Goal: Use online tool/utility: Utilize a website feature to perform a specific function

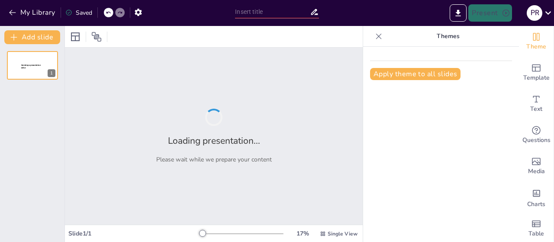
type input "2026 Credit Department Strategy: Vision, Goals, and Implementation"
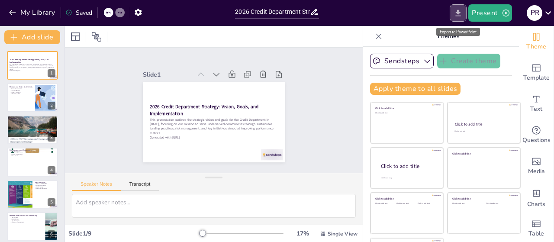
click at [460, 16] on icon "Export to PowerPoint" at bounding box center [458, 13] width 9 height 9
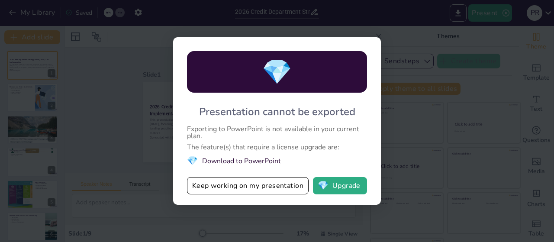
click at [243, 161] on li "💎 Download to PowerPoint" at bounding box center [277, 161] width 180 height 12
click at [259, 188] on button "Keep working on my presentation" at bounding box center [248, 185] width 122 height 17
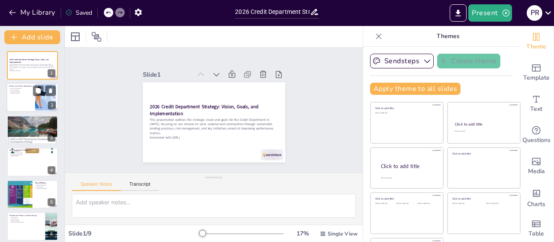
click at [19, 98] on div at bounding box center [32, 97] width 52 height 29
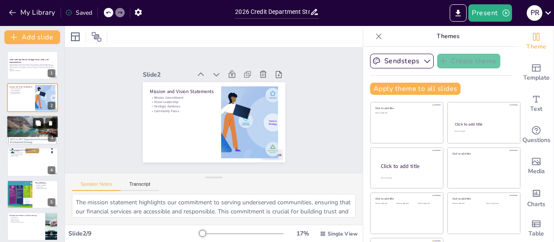
click at [38, 120] on icon at bounding box center [38, 123] width 6 height 6
type textarea "Reducing the portfolio at risk is crucial for maintaining financial stability. …"
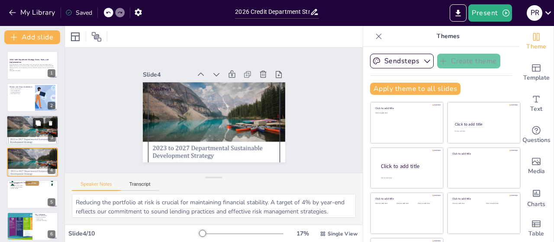
scroll to position [19, 0]
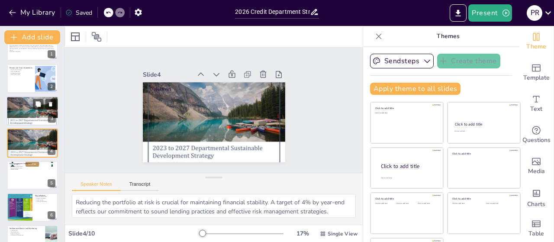
click at [27, 117] on div at bounding box center [32, 111] width 52 height 40
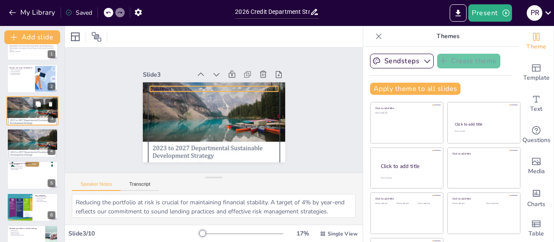
scroll to position [0, 0]
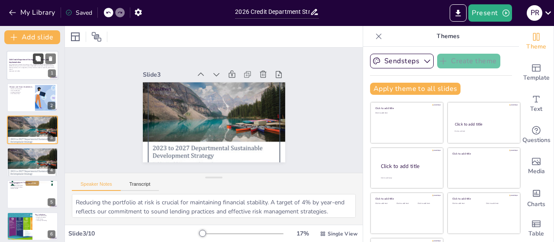
click at [37, 63] on button at bounding box center [38, 58] width 10 height 10
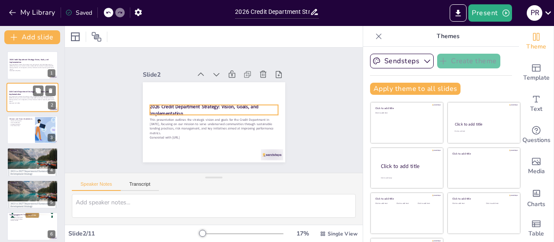
click at [19, 94] on strong "2026 Credit Department Strategy: Vision, Goals, and Implementation" at bounding box center [29, 93] width 40 height 5
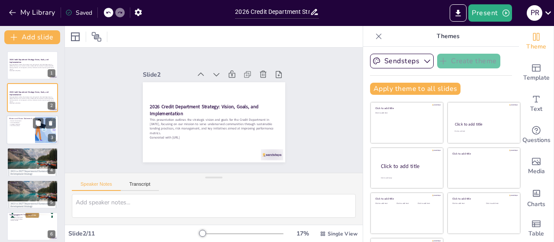
click at [20, 129] on div at bounding box center [32, 129] width 52 height 29
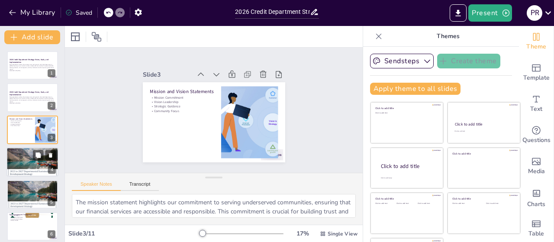
click at [26, 156] on p "Monitor Progress" at bounding box center [32, 156] width 47 height 2
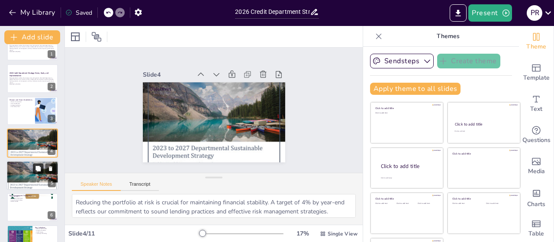
scroll to position [68, 0]
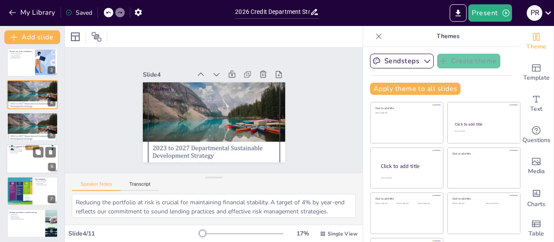
click at [32, 159] on div at bounding box center [32, 158] width 52 height 29
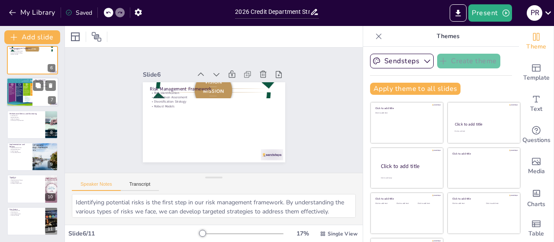
click at [24, 91] on div at bounding box center [19, 92] width 38 height 29
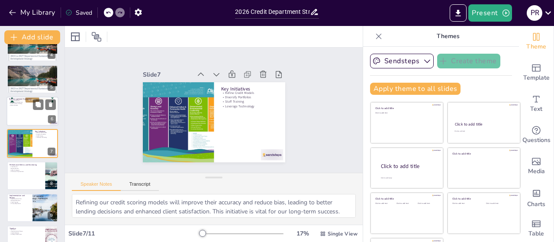
click at [23, 108] on div at bounding box center [32, 111] width 52 height 29
type textarea "Identifying potential risks is the first step in our risk management framework.…"
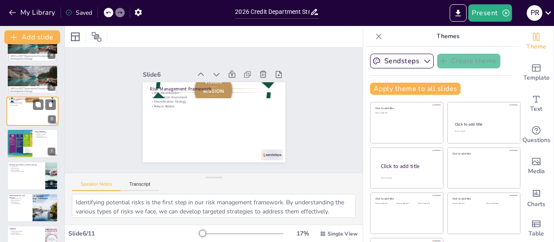
scroll to position [83, 0]
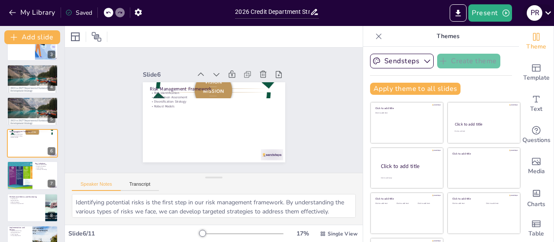
click at [551, 13] on icon at bounding box center [549, 13] width 12 height 12
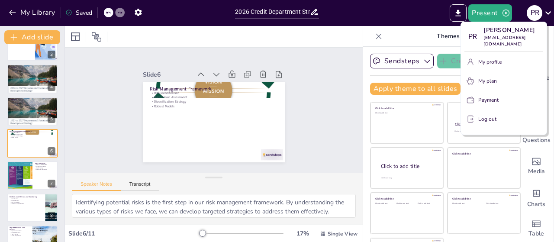
click at [364, 18] on div at bounding box center [277, 121] width 554 height 242
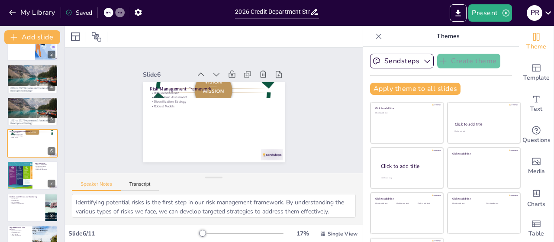
click at [75, 12] on div "Saved" at bounding box center [78, 13] width 27 height 8
click at [140, 14] on icon "button" at bounding box center [138, 12] width 7 height 7
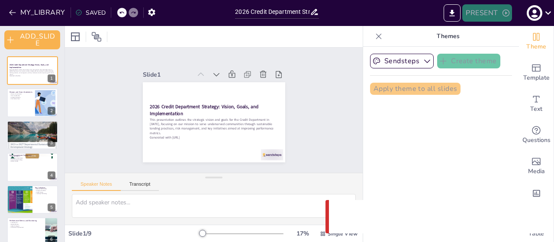
scroll to position [83, 0]
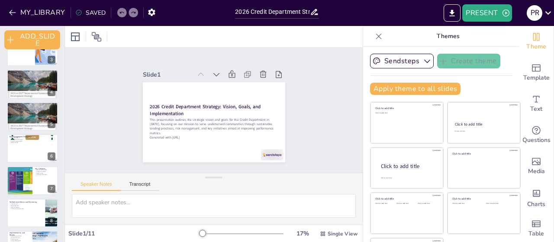
click at [91, 13] on div "SAVED" at bounding box center [90, 13] width 30 height 8
click at [149, 14] on icon "button" at bounding box center [151, 12] width 7 height 7
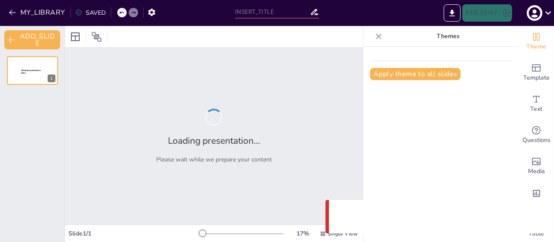
type input "2026 Credit Department Strategy: Vision, Goals, and Implementation"
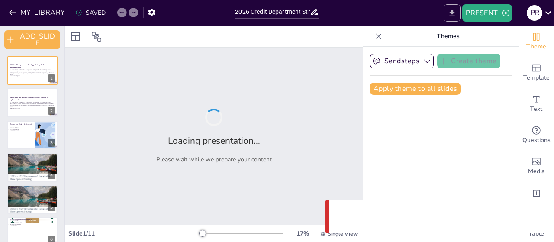
click at [449, 14] on icon "EXPORT_TO_POWERPOINT" at bounding box center [452, 13] width 9 height 9
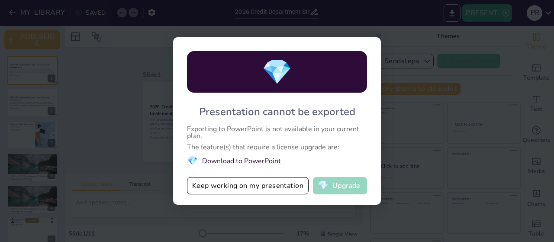
click at [339, 188] on button "💎 Upgrade" at bounding box center [340, 185] width 54 height 17
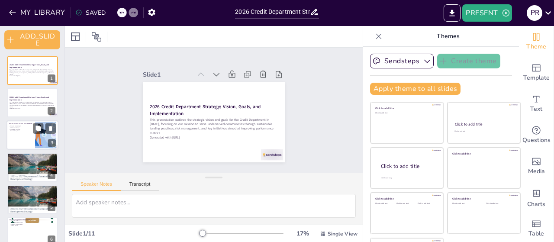
click at [31, 139] on div at bounding box center [32, 134] width 52 height 29
type textarea "The mission statement highlights our commitment to serving underserved communit…"
